Goal: Communication & Community: Connect with others

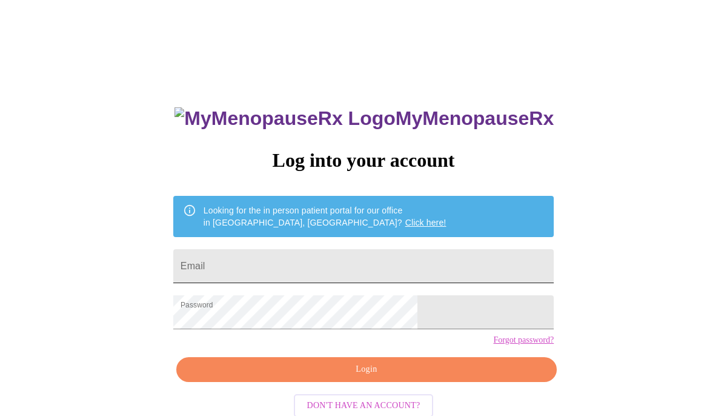
click at [324, 252] on input "Email" at bounding box center [363, 266] width 381 height 34
type input "[EMAIL_ADDRESS][DOMAIN_NAME]"
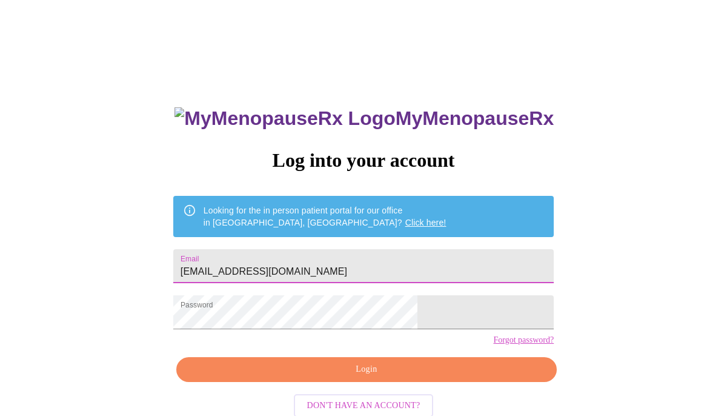
click at [369, 377] on span "Login" at bounding box center [366, 369] width 353 height 15
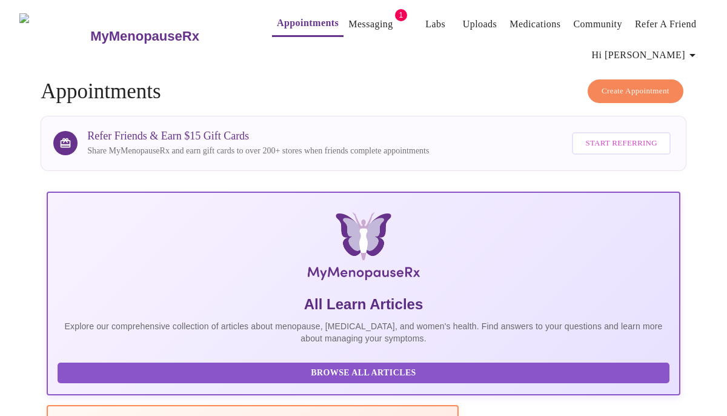
click at [363, 16] on link "Messaging" at bounding box center [370, 24] width 44 height 17
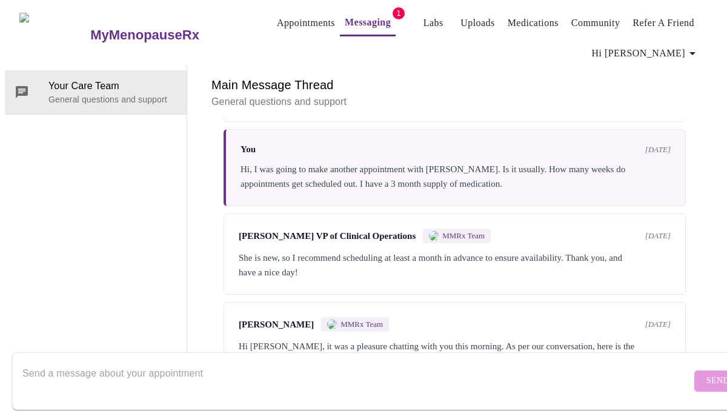
scroll to position [230, 0]
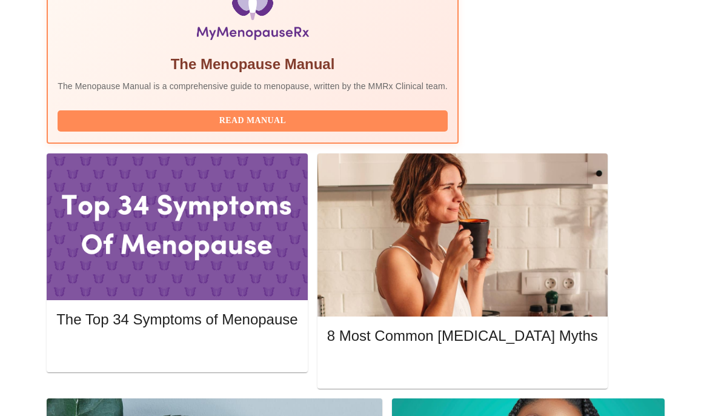
scroll to position [489, 0]
